Goal: Task Accomplishment & Management: Use online tool/utility

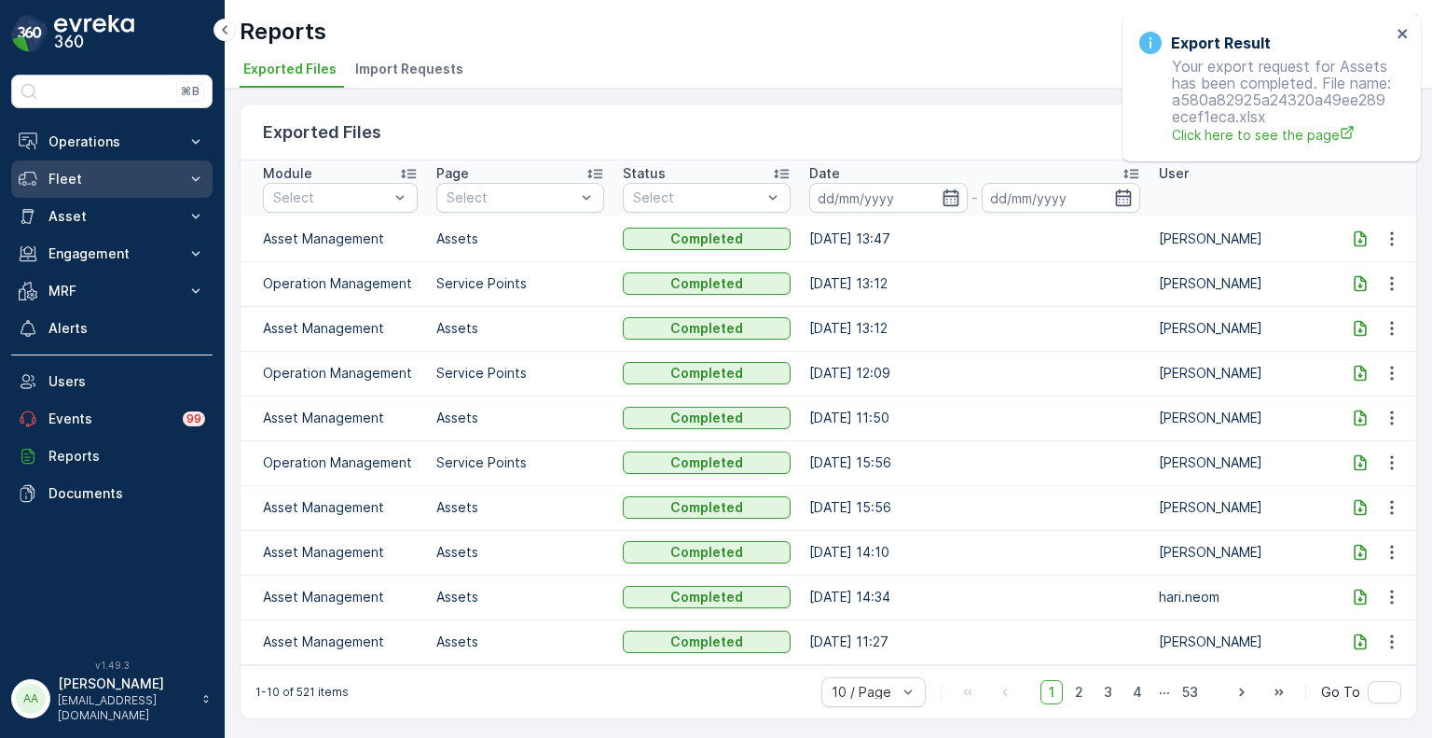
click at [92, 173] on p "Fleet" at bounding box center [111, 179] width 127 height 19
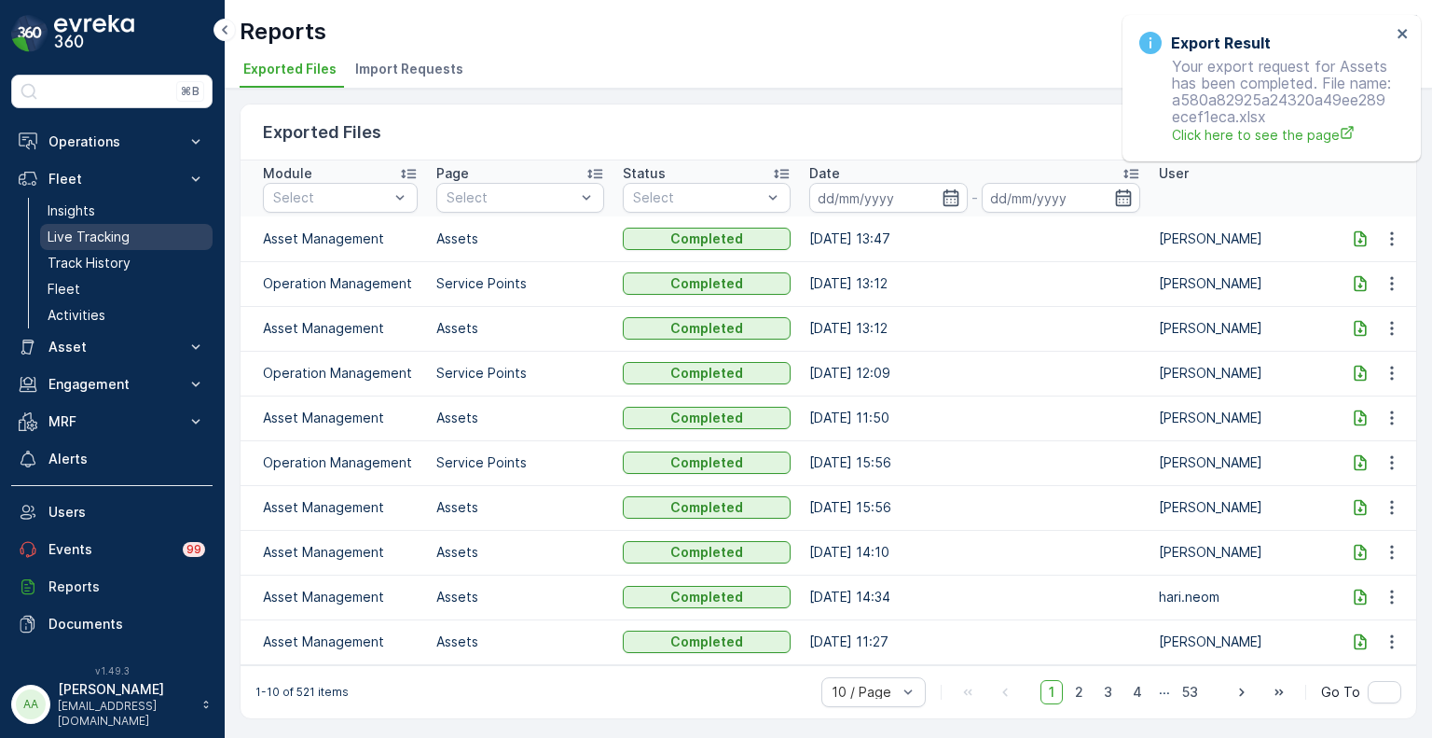
click at [92, 232] on p "Live Tracking" at bounding box center [89, 237] width 82 height 19
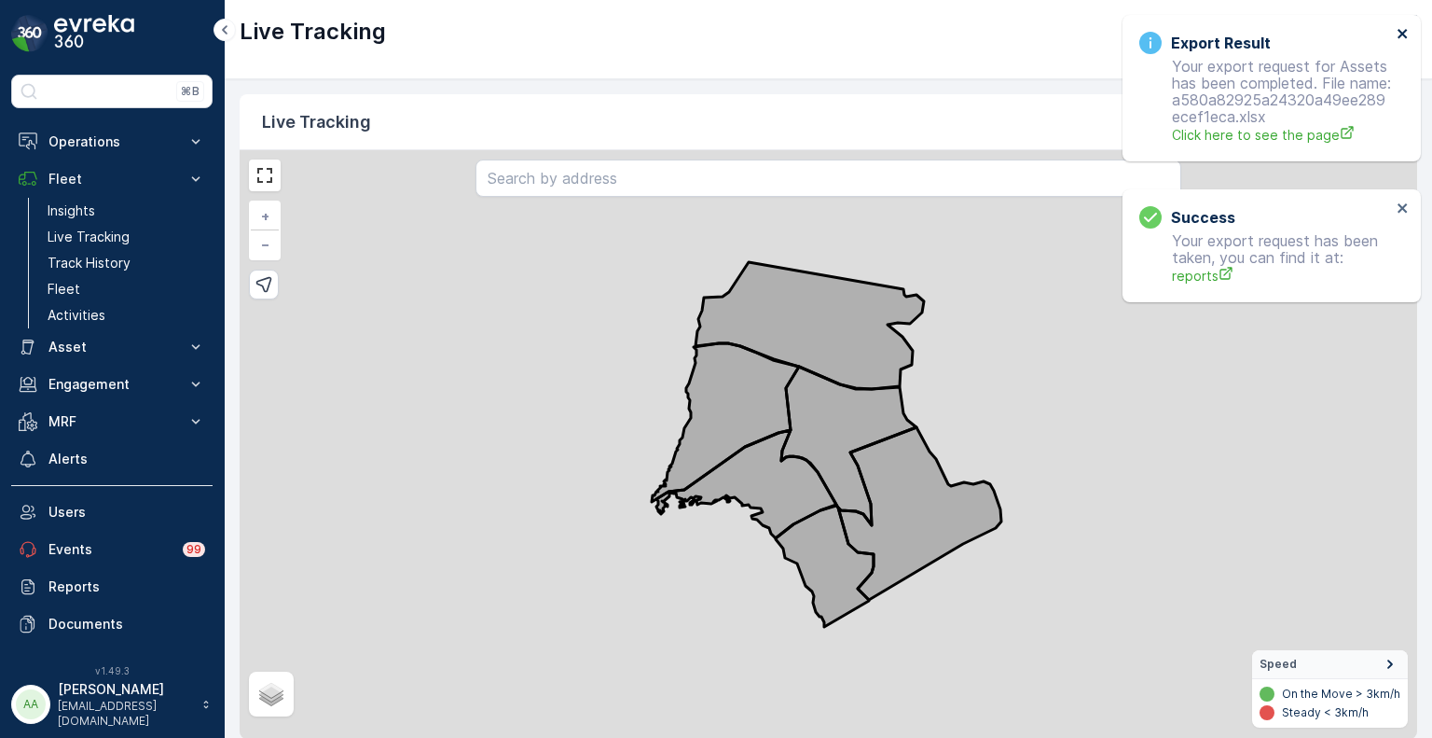
click at [1407, 34] on icon "close" at bounding box center [1403, 33] width 13 height 15
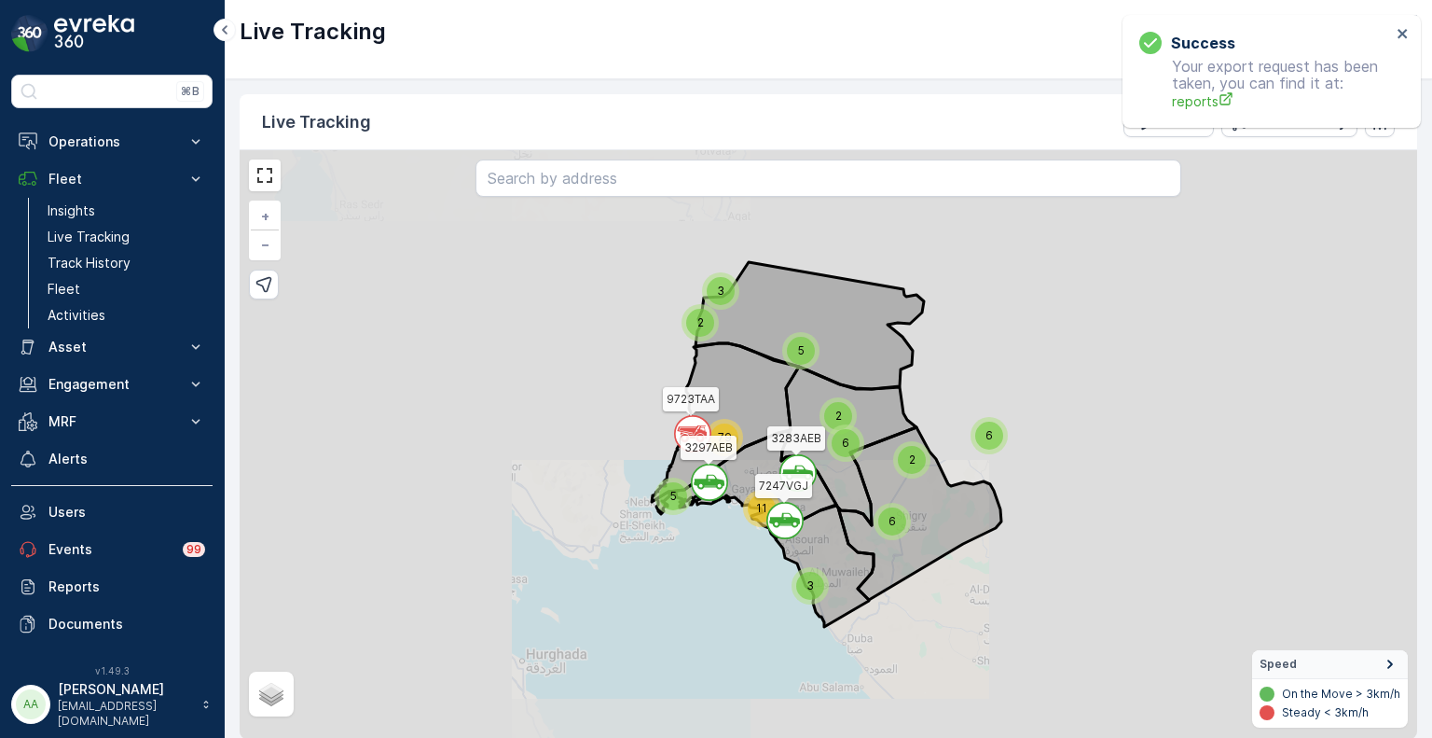
click at [1184, 137] on div "Live Tracking Filters Track History" at bounding box center [829, 122] width 1178 height 56
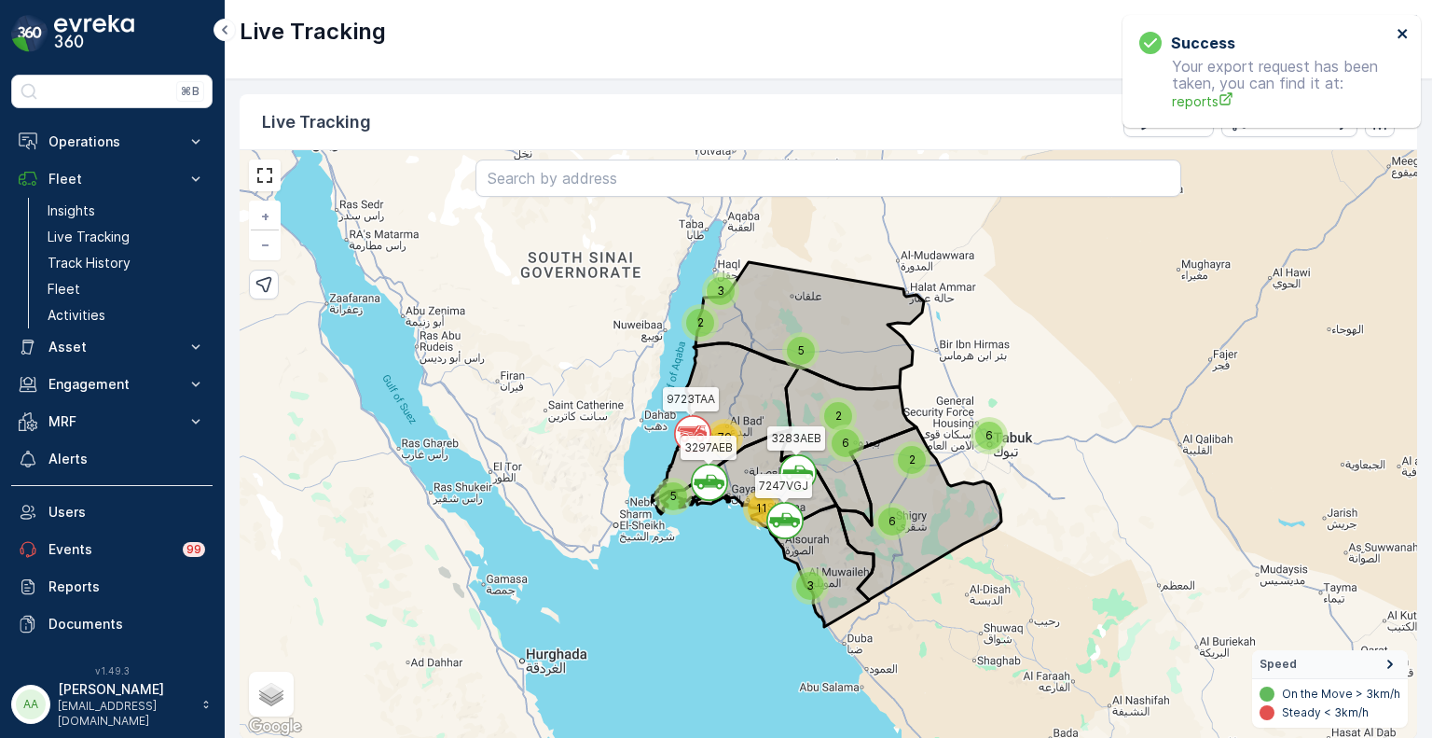
click at [1404, 32] on icon "close" at bounding box center [1402, 33] width 9 height 9
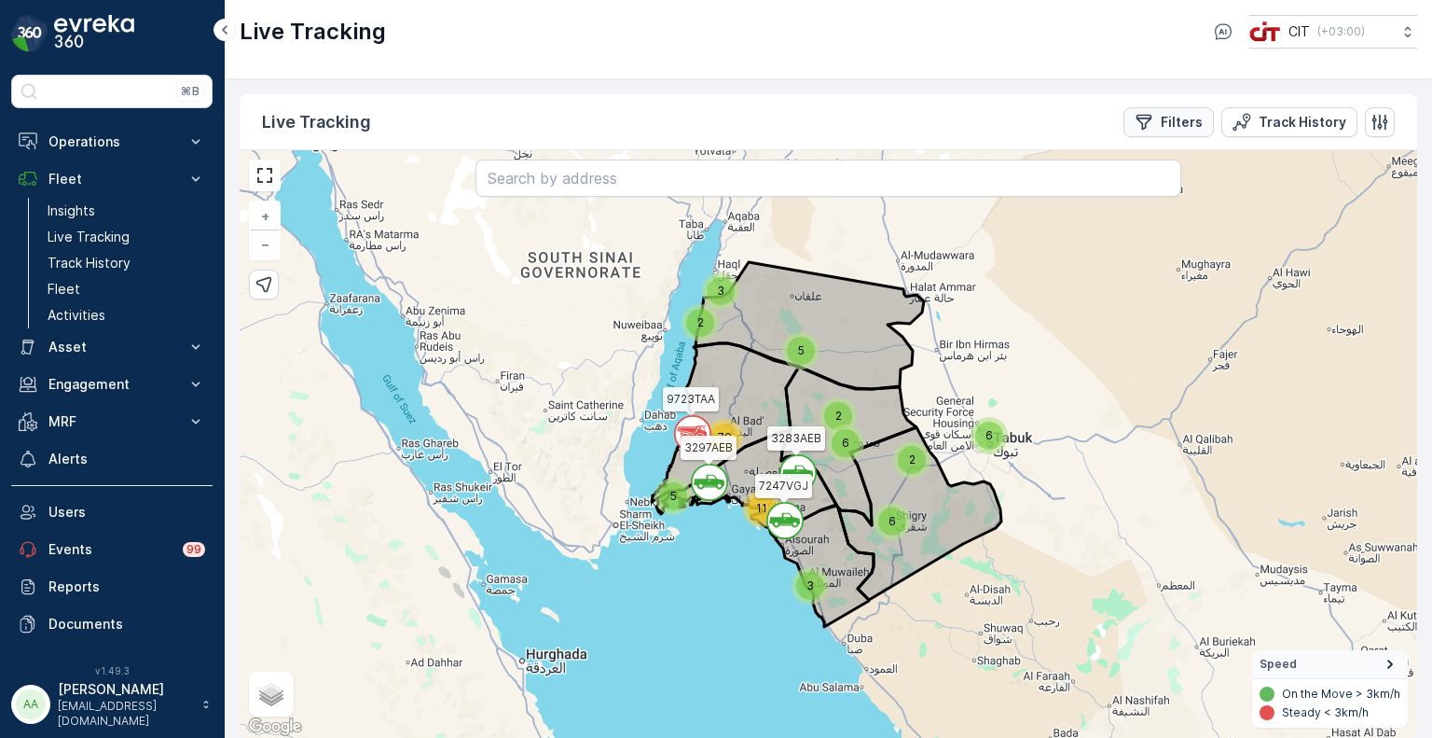
click at [1174, 123] on p "Filters" at bounding box center [1182, 122] width 42 height 19
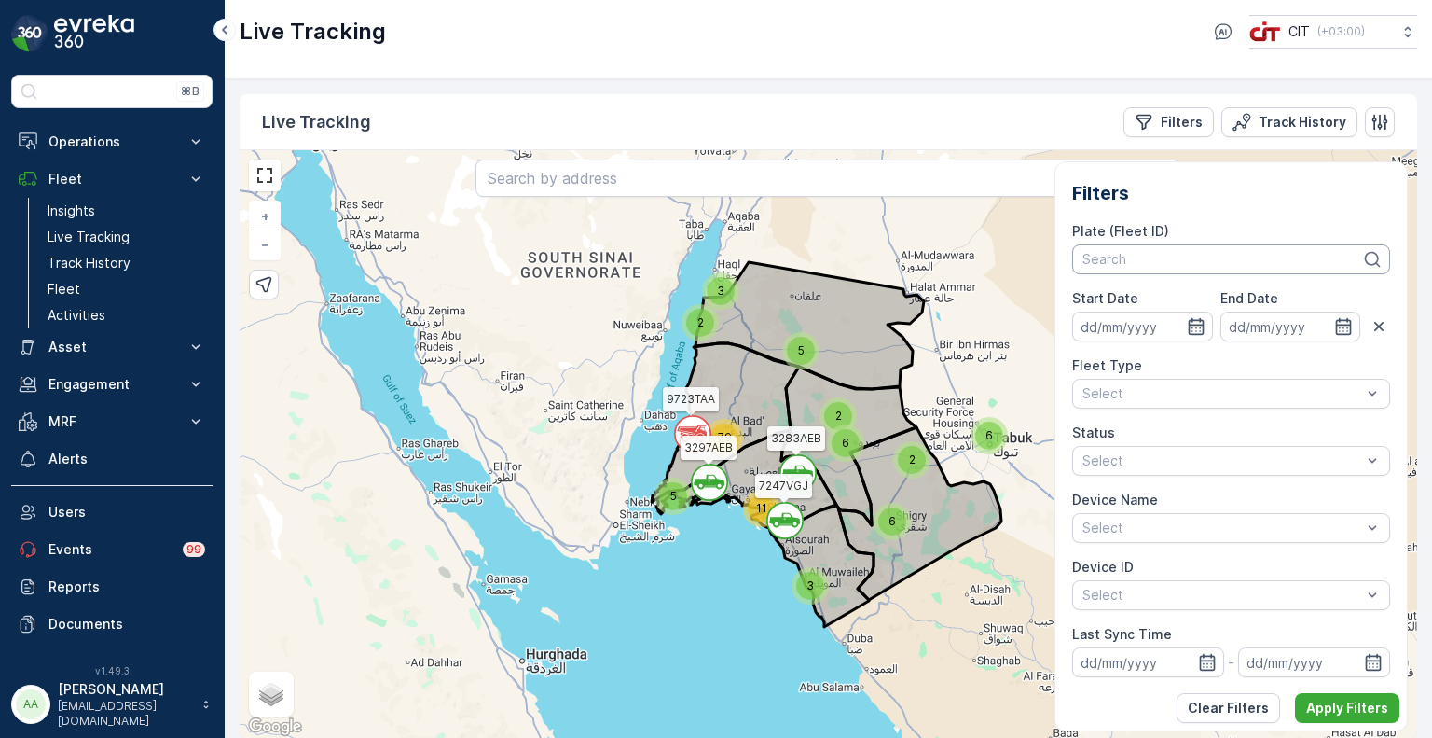
click at [1173, 264] on div at bounding box center [1222, 259] width 283 height 15
type input "sabs"
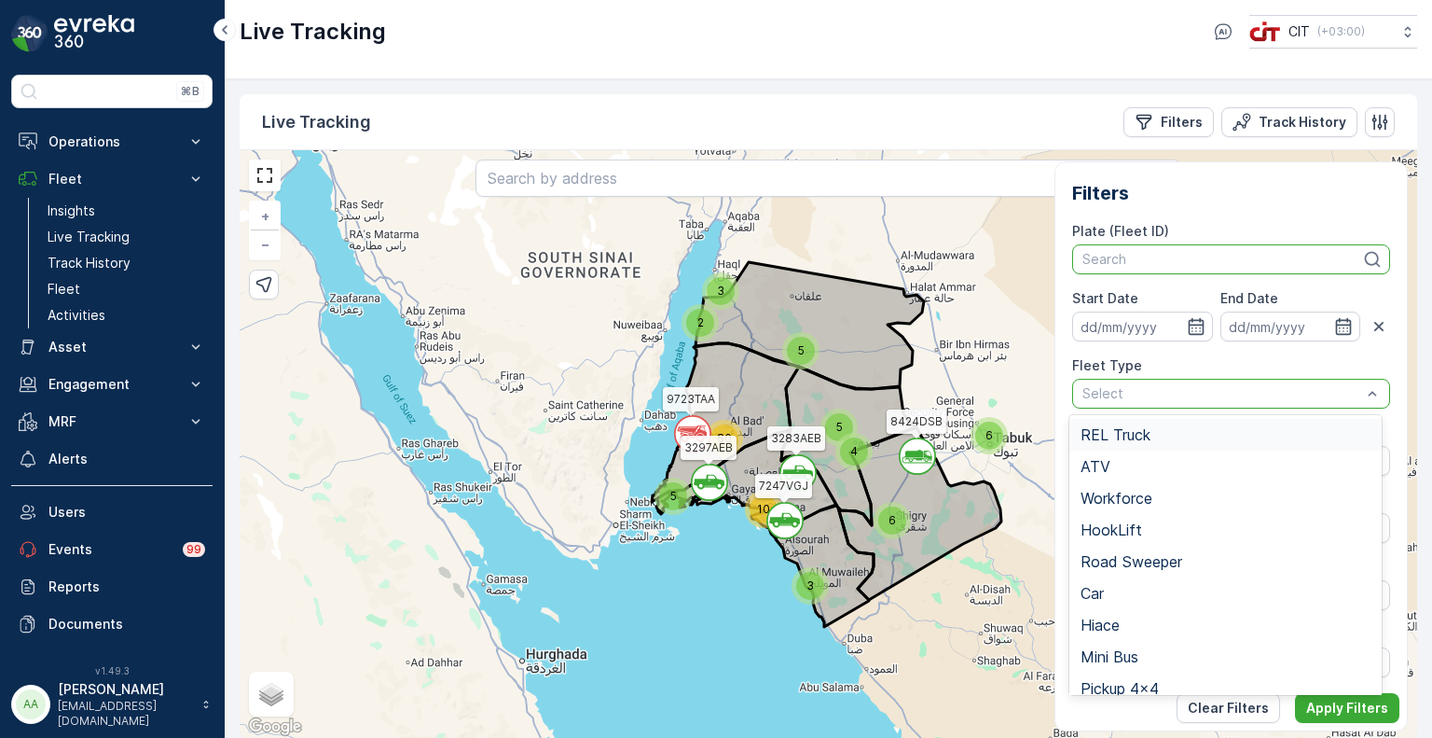
click at [1119, 433] on span "REL Truck" at bounding box center [1116, 434] width 70 height 17
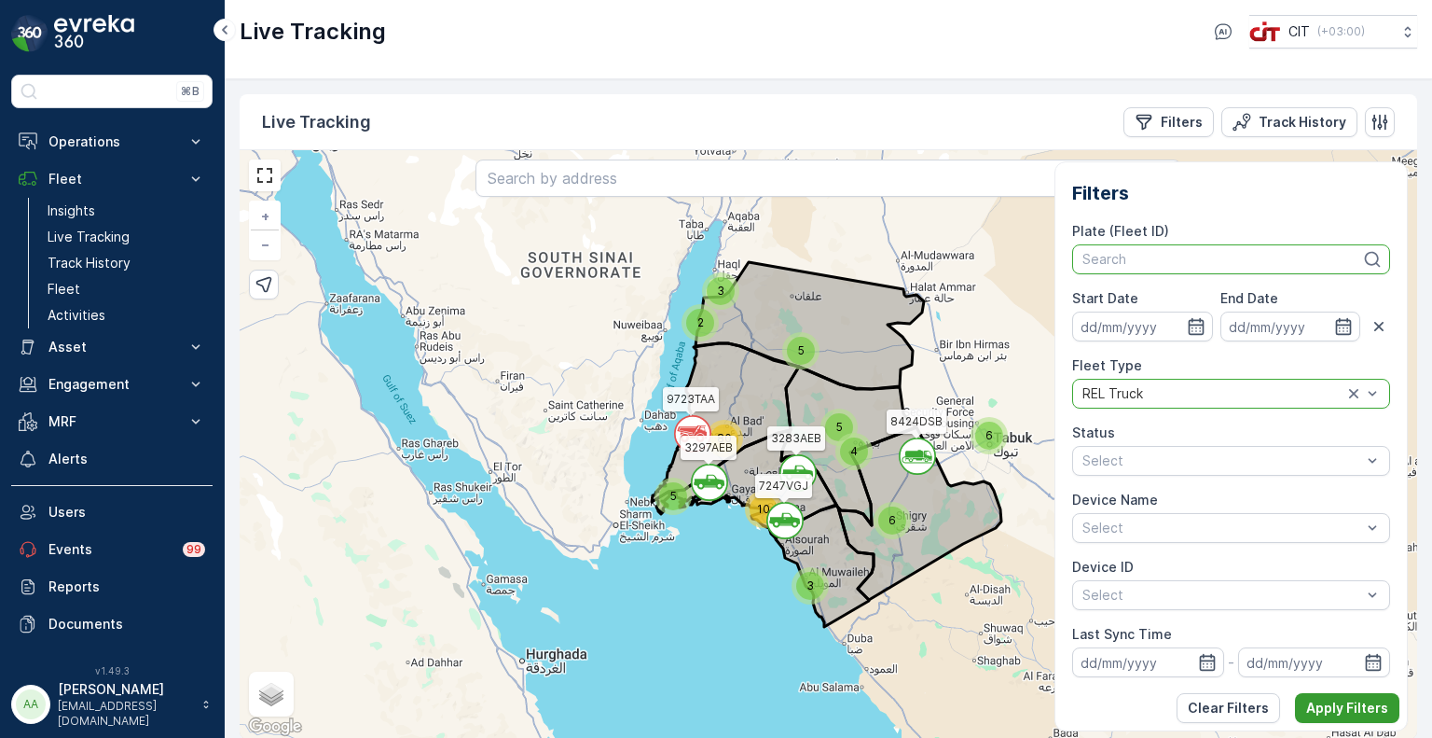
click at [1337, 711] on p "Apply Filters" at bounding box center [1348, 707] width 82 height 19
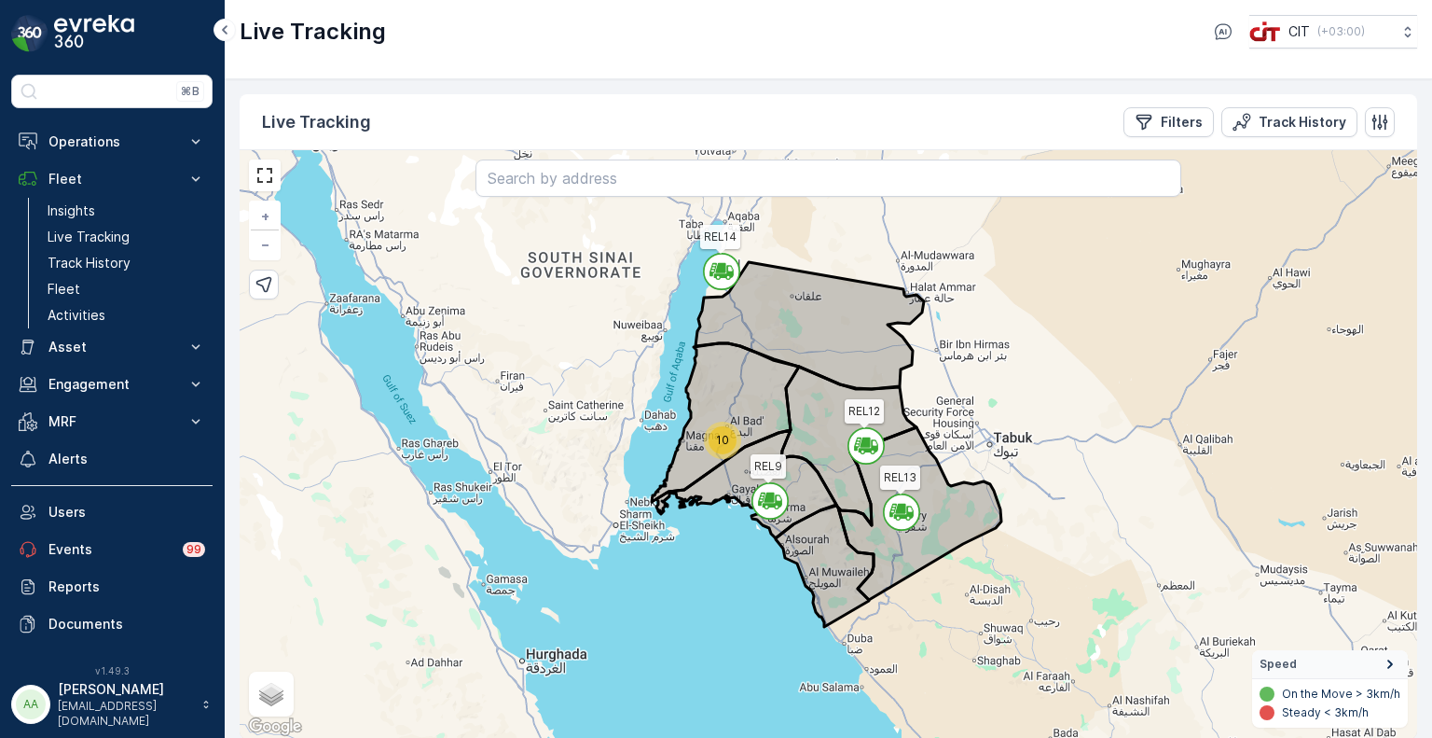
click at [716, 443] on span "10" at bounding box center [722, 440] width 13 height 14
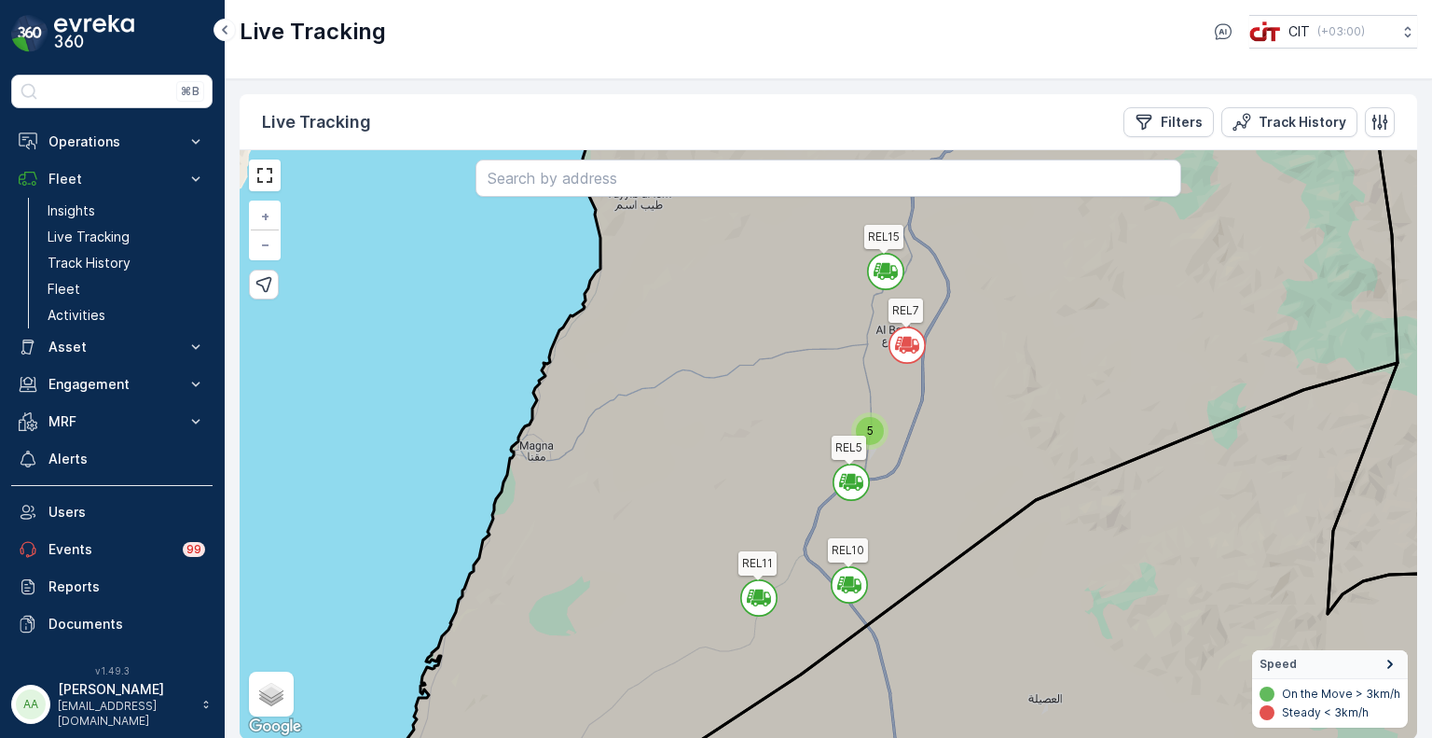
click at [867, 427] on span "5" at bounding box center [870, 430] width 7 height 14
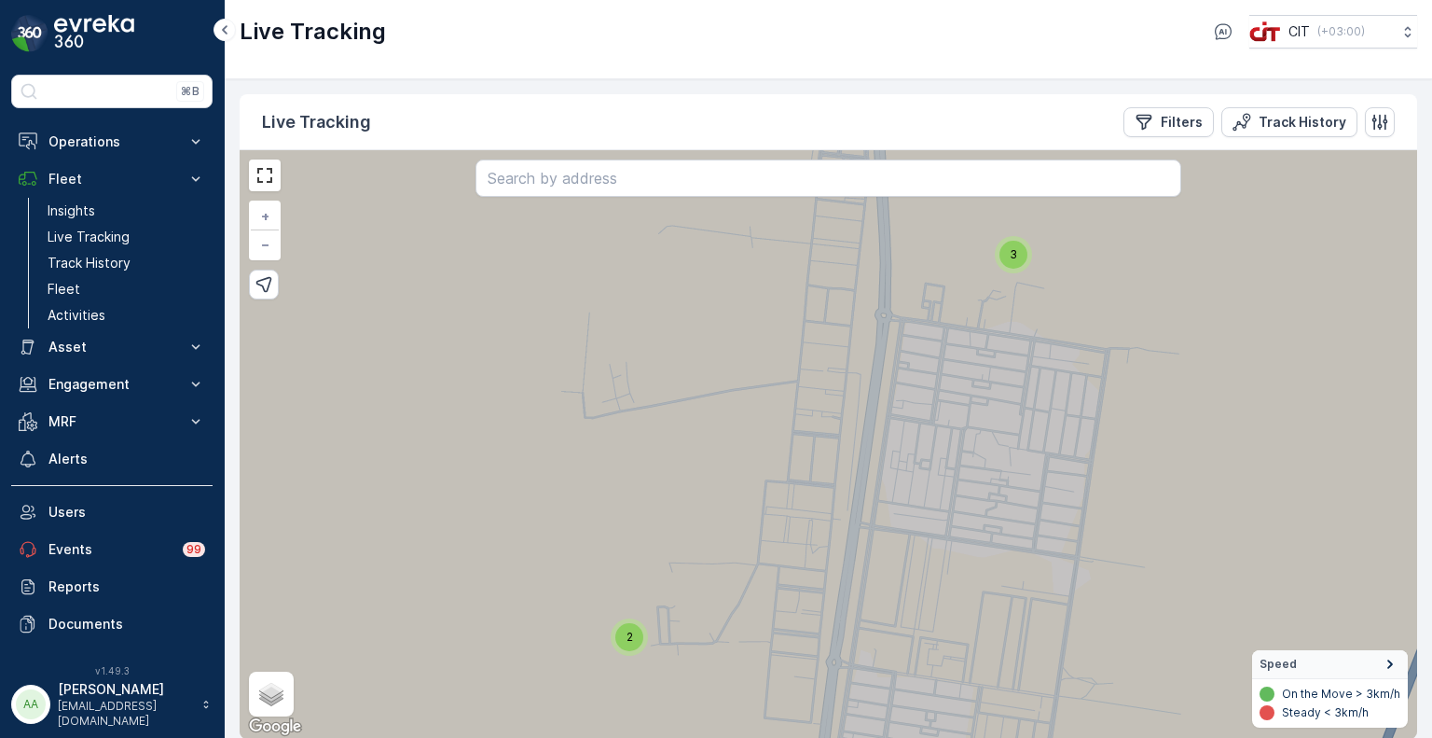
click at [627, 627] on div "2" at bounding box center [629, 637] width 28 height 28
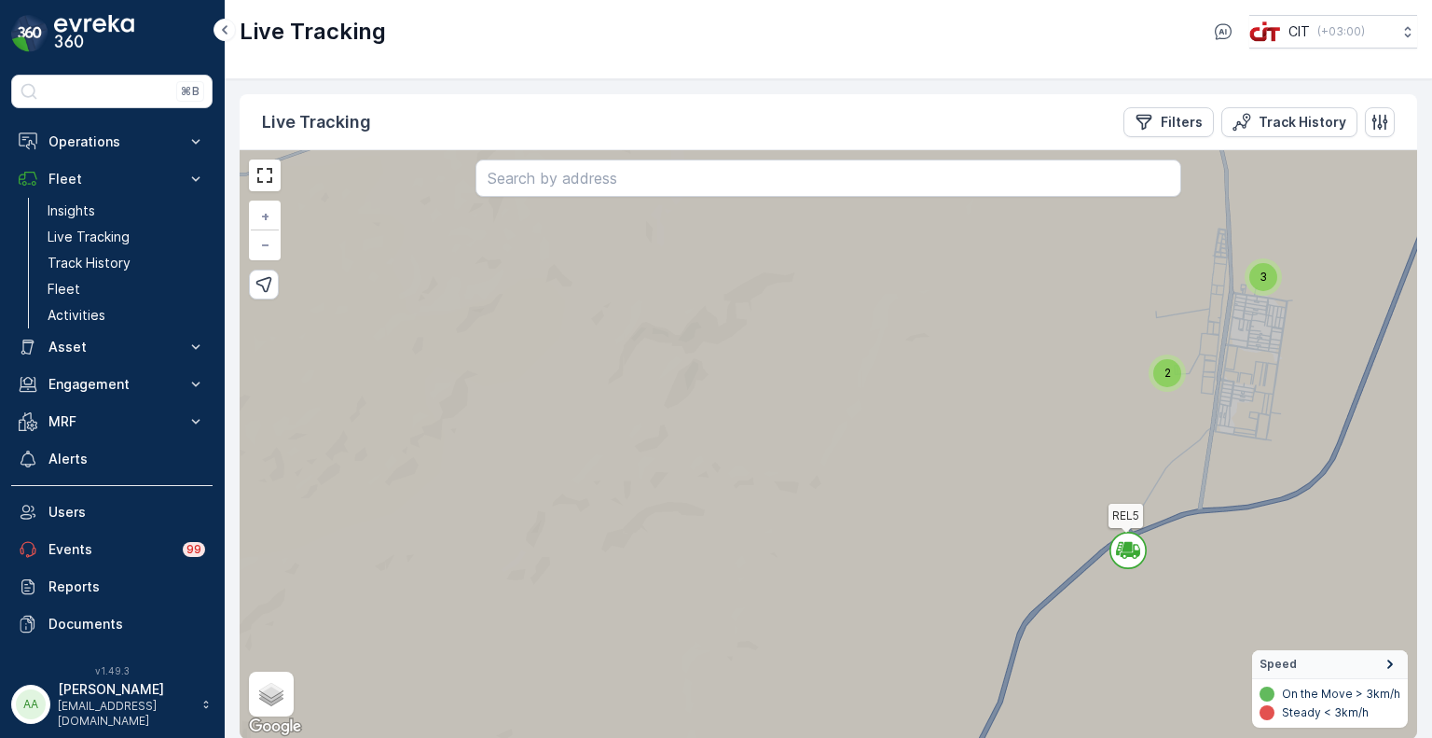
click at [1265, 270] on span "3" at bounding box center [1263, 277] width 7 height 14
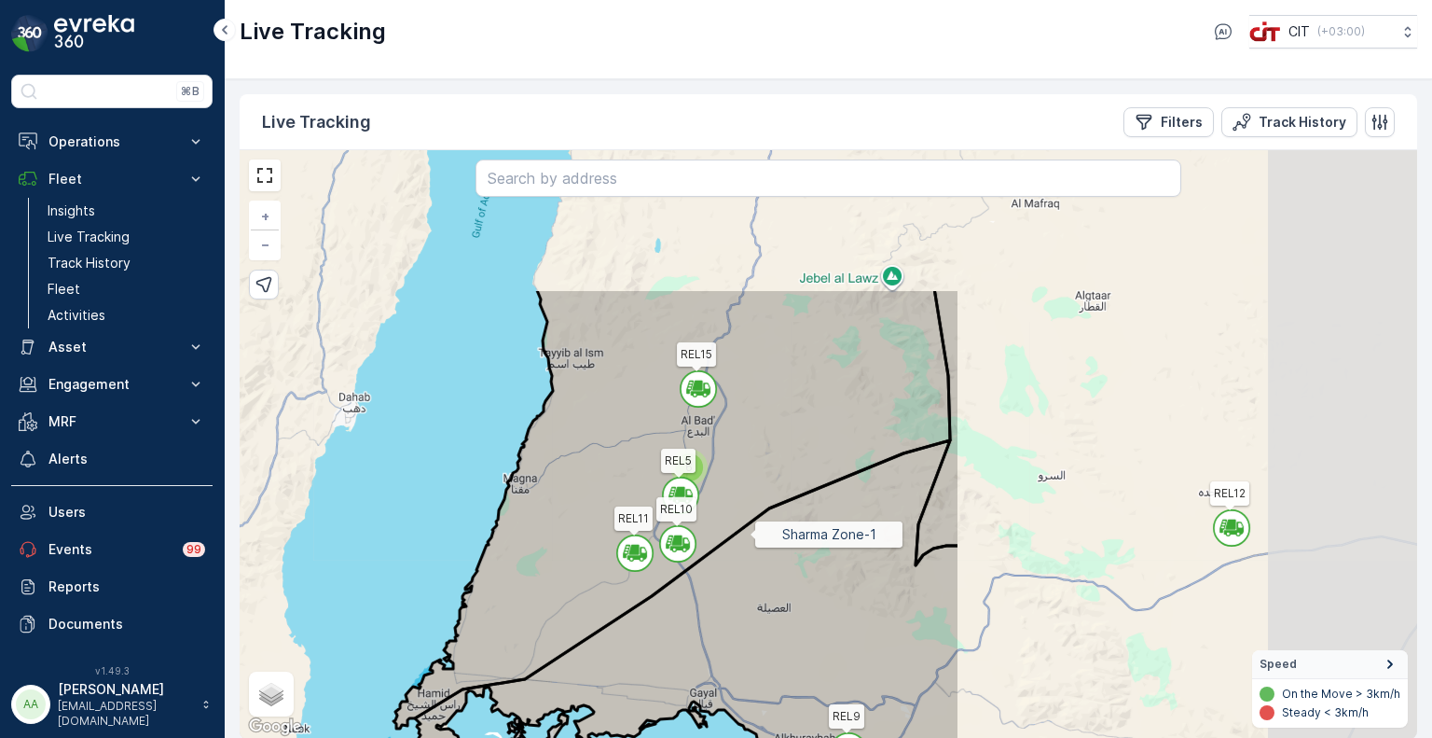
drag, startPoint x: 1322, startPoint y: 333, endPoint x: 750, endPoint y: 532, distance: 606.4
click at [750, 532] on icon at bounding box center [688, 657] width 546 height 434
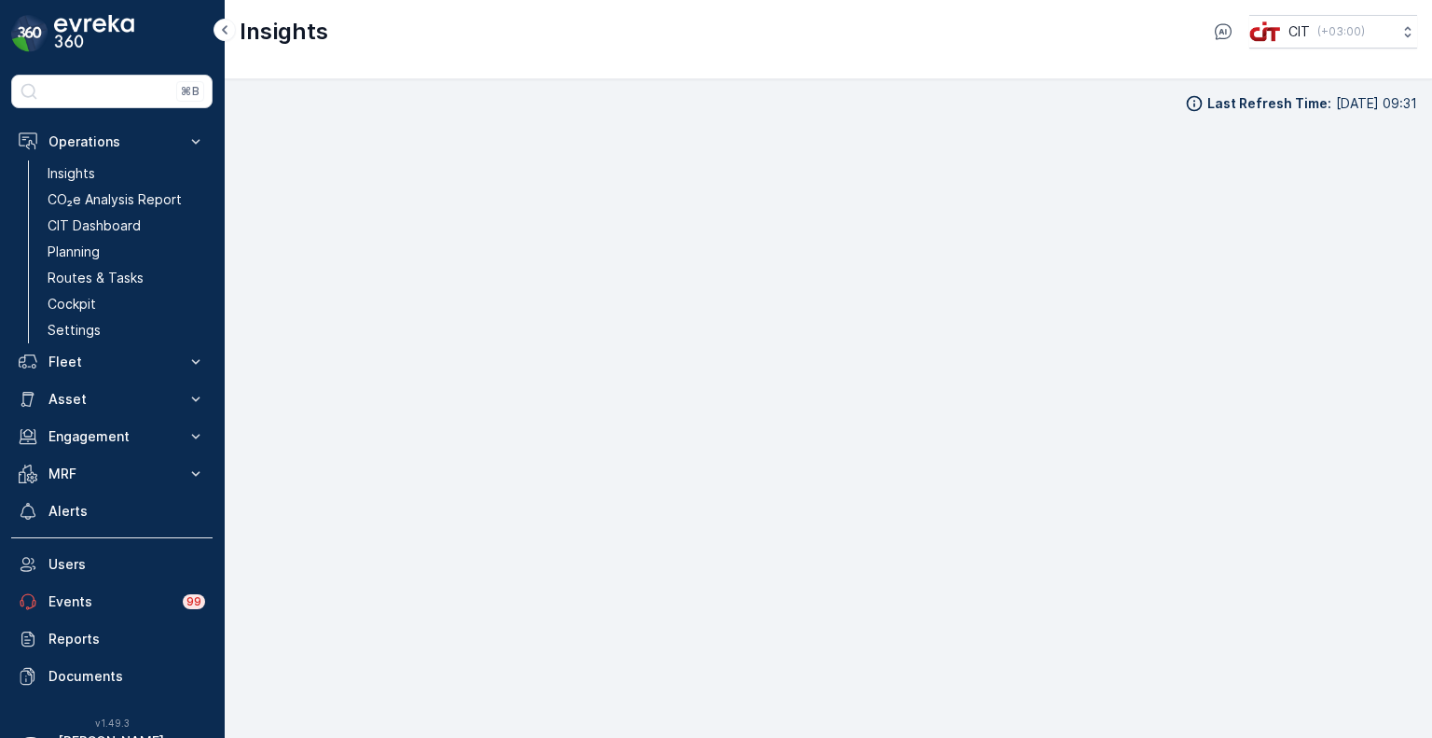
scroll to position [15, 0]
